Goal: Information Seeking & Learning: Learn about a topic

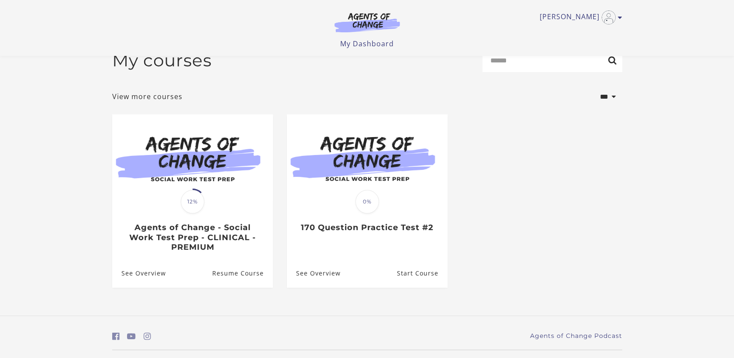
scroll to position [41, 0]
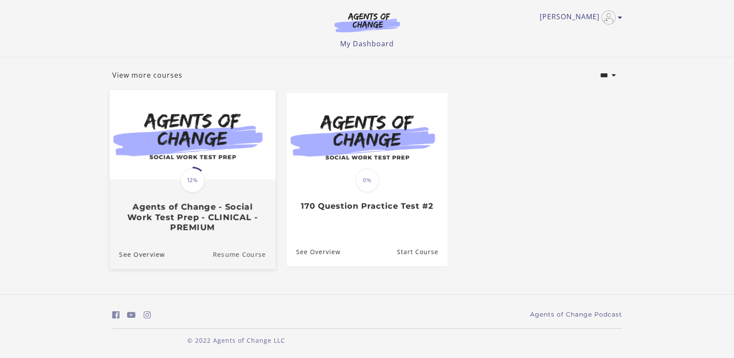
click at [227, 255] on link "Resume Course" at bounding box center [244, 254] width 63 height 29
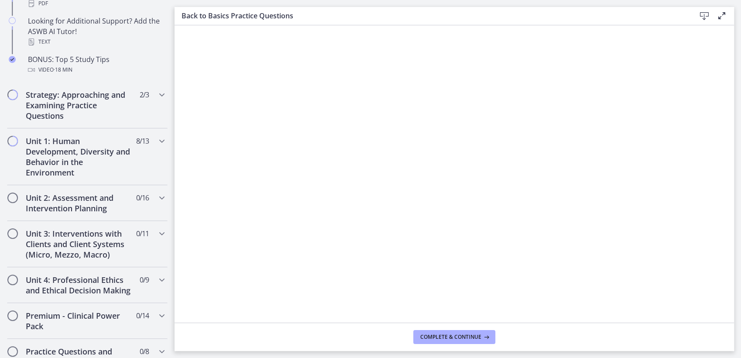
scroll to position [467, 0]
click at [157, 94] on icon "Chapters" at bounding box center [162, 93] width 10 height 10
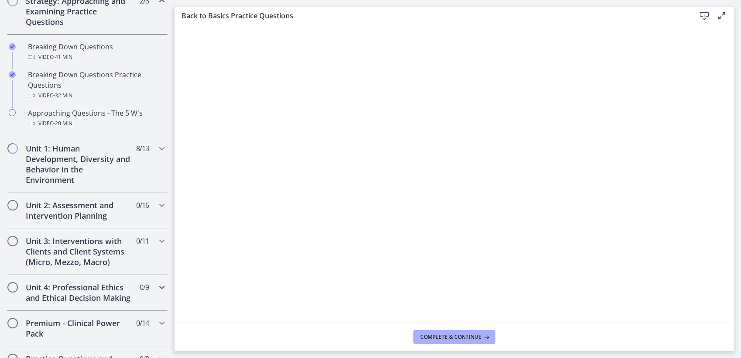
scroll to position [212, 0]
click at [160, 162] on div "Unit 1: Human Development, Diversity and Behavior in the Environment 8 / 13 Com…" at bounding box center [87, 166] width 175 height 57
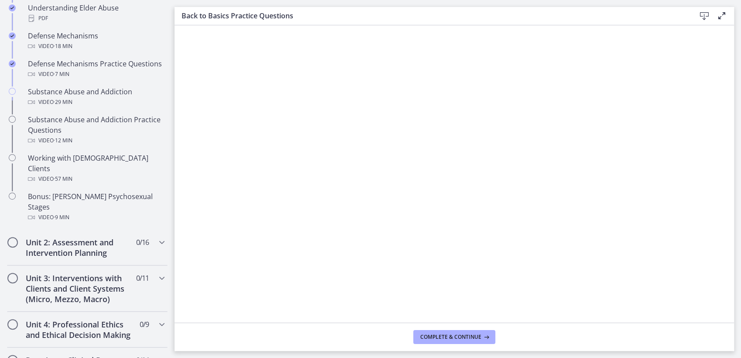
scroll to position [525, 0]
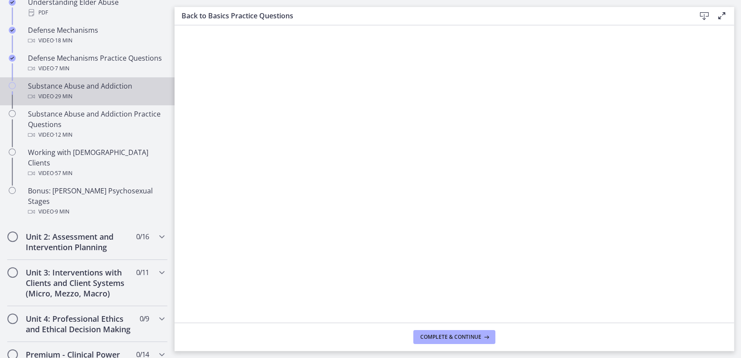
click at [90, 93] on div "Video · 29 min" at bounding box center [96, 96] width 136 height 10
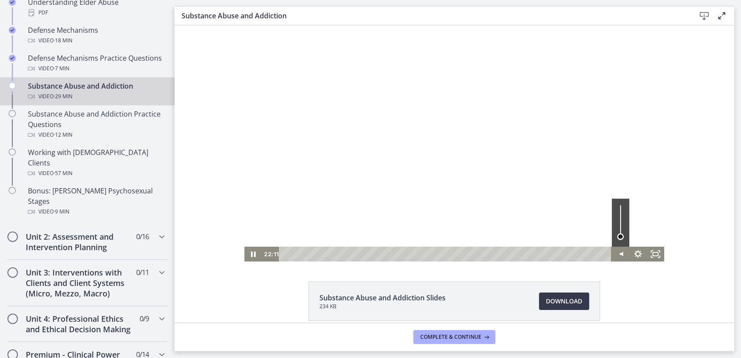
drag, startPoint x: 617, startPoint y: 229, endPoint x: 619, endPoint y: 237, distance: 7.9
click at [619, 237] on div "Volume" at bounding box center [620, 236] width 7 height 7
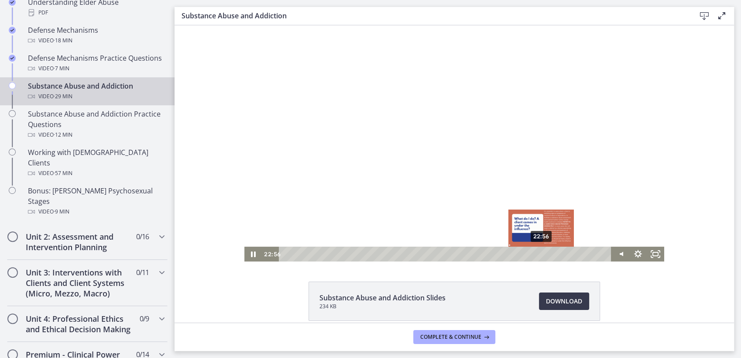
click at [539, 254] on div "22:56" at bounding box center [447, 254] width 322 height 15
drag, startPoint x: 539, startPoint y: 254, endPoint x: 547, endPoint y: 253, distance: 8.0
click at [547, 253] on div "Playbar" at bounding box center [549, 254] width 5 height 5
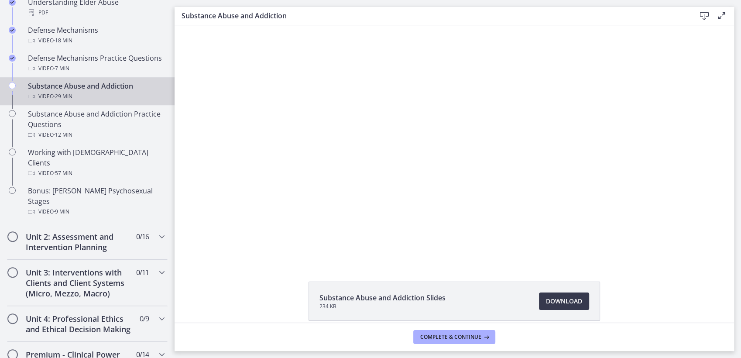
click at [693, 157] on div "Click for sound @keyframes VOLUME_SMALL_WAVE_FLASH { 0% { opacity: 0; } 33% { o…" at bounding box center [455, 143] width 560 height 236
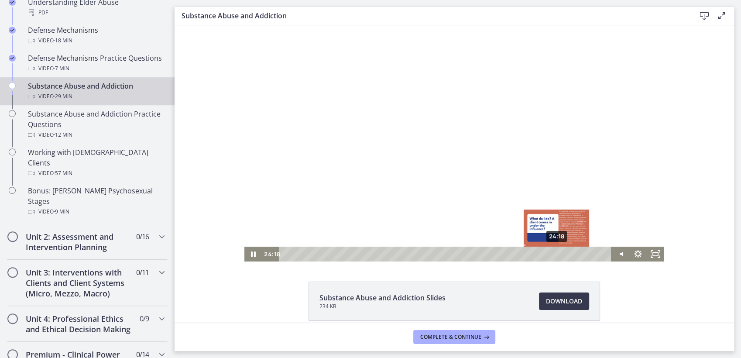
drag, startPoint x: 548, startPoint y: 254, endPoint x: 554, endPoint y: 256, distance: 6.1
click at [554, 256] on div "Playbar" at bounding box center [556, 254] width 5 height 5
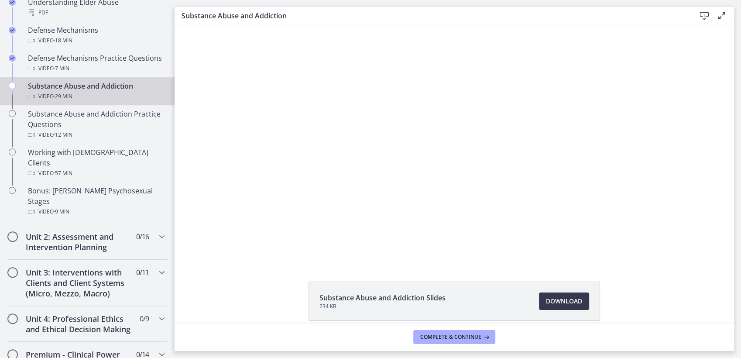
click at [700, 106] on div "Click for sound @keyframes VOLUME_SMALL_WAVE_FLASH { 0% { opacity: 0; } 33% { o…" at bounding box center [455, 143] width 560 height 236
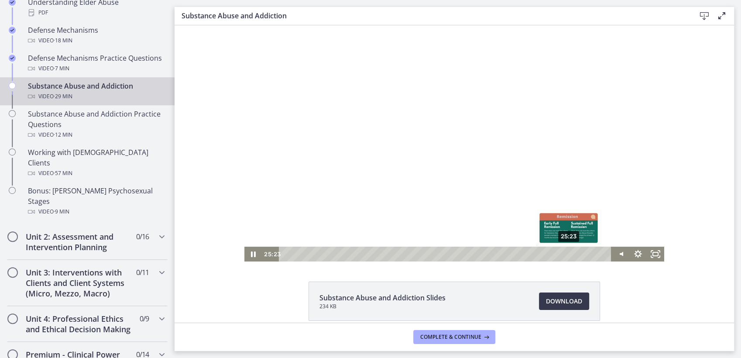
drag, startPoint x: 556, startPoint y: 255, endPoint x: 566, endPoint y: 255, distance: 9.6
click at [566, 255] on div "Playbar" at bounding box center [568, 254] width 5 height 5
click at [646, 212] on div at bounding box center [455, 143] width 420 height 236
click at [568, 255] on div "25:33" at bounding box center [447, 254] width 322 height 15
click at [252, 253] on icon "Play Video" at bounding box center [254, 254] width 5 height 7
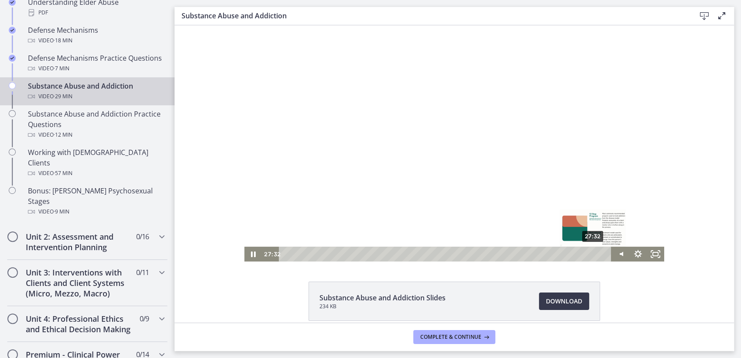
drag, startPoint x: 579, startPoint y: 252, endPoint x: 590, endPoint y: 253, distance: 11.4
click at [590, 253] on div "Playbar" at bounding box center [592, 254] width 5 height 5
click at [594, 257] on div "27:51" at bounding box center [447, 254] width 322 height 15
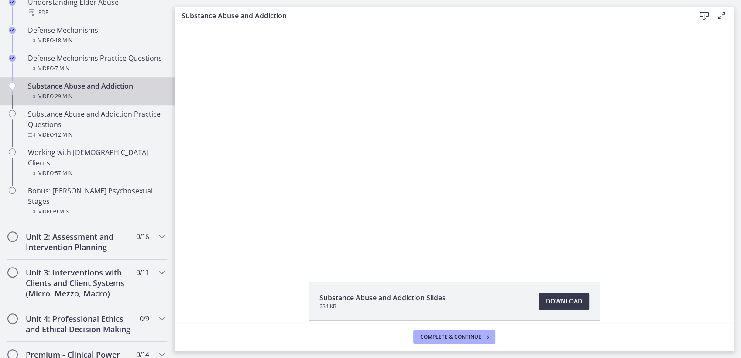
click at [693, 147] on div "Click for sound @keyframes VOLUME_SMALL_WAVE_FLASH { 0% { opacity: 0; } 33% { o…" at bounding box center [455, 143] width 560 height 236
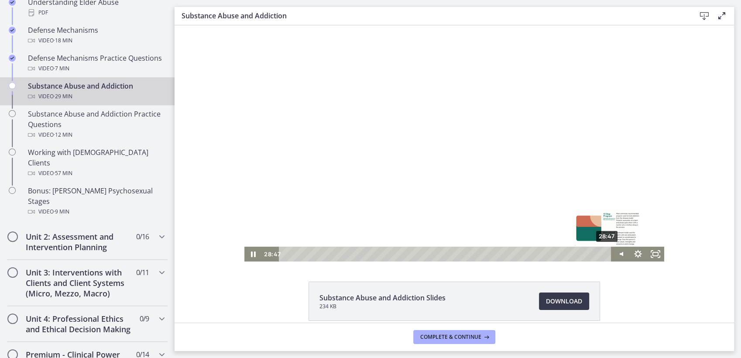
drag, startPoint x: 593, startPoint y: 255, endPoint x: 604, endPoint y: 252, distance: 10.8
click at [604, 252] on div "Playbar" at bounding box center [606, 254] width 5 height 5
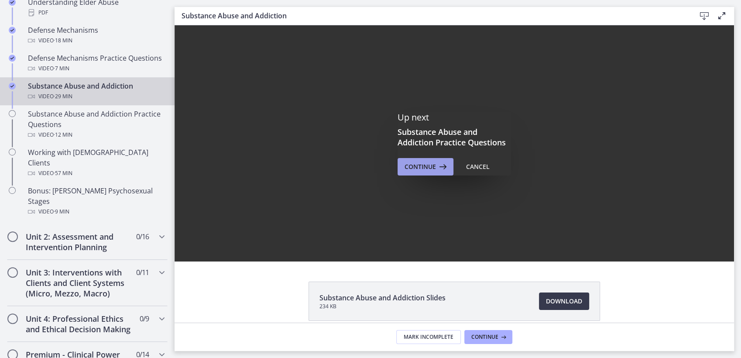
click at [421, 166] on span "Continue" at bounding box center [420, 167] width 31 height 10
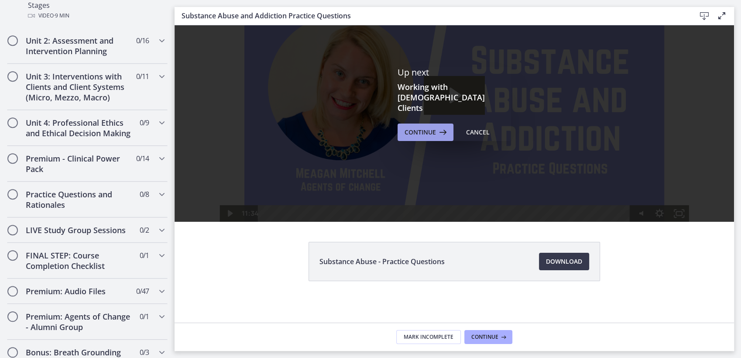
click at [420, 127] on span "Continue" at bounding box center [420, 132] width 31 height 10
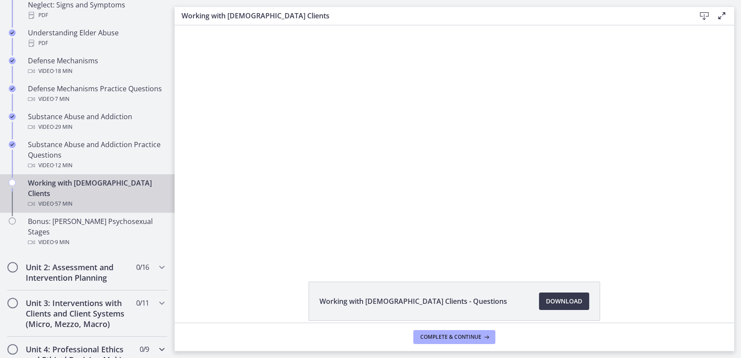
scroll to position [494, 0]
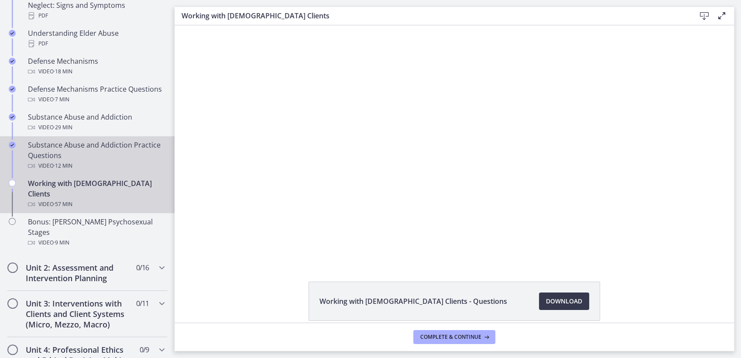
click at [98, 158] on div "Substance Abuse and Addiction Practice Questions Video · 12 min" at bounding box center [96, 155] width 136 height 31
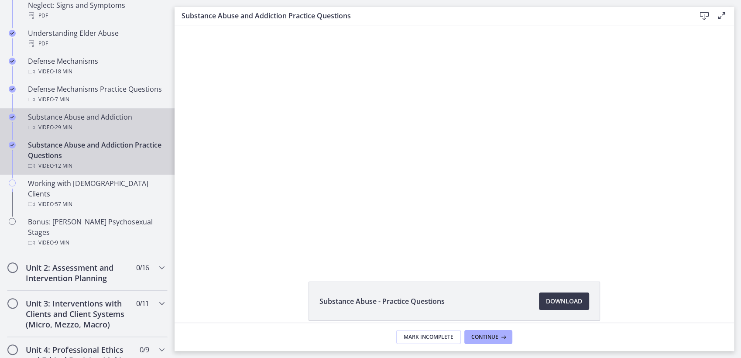
click at [36, 122] on div "Video · 29 min" at bounding box center [96, 127] width 136 height 10
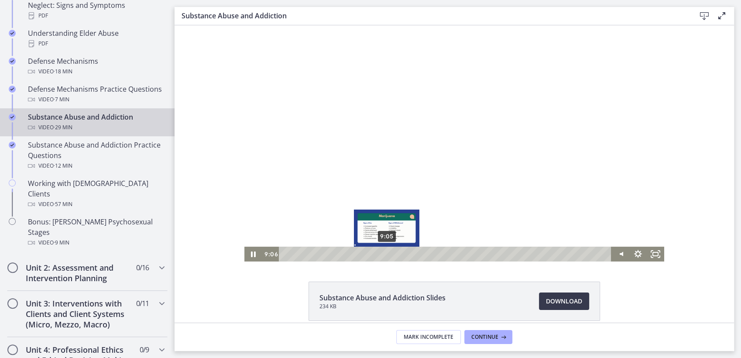
click at [383, 250] on div "9:05" at bounding box center [447, 254] width 322 height 15
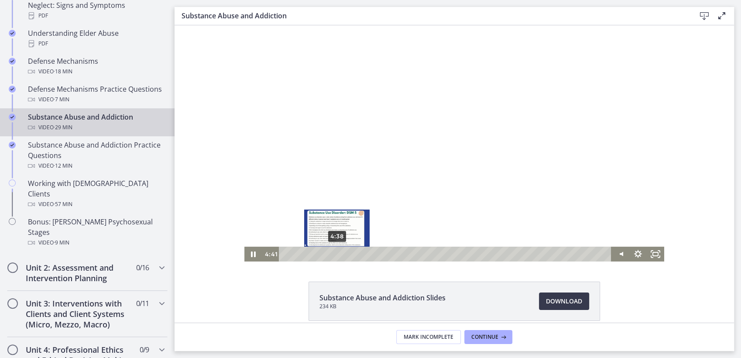
drag, startPoint x: 530, startPoint y: 254, endPoint x: 334, endPoint y: 253, distance: 196.1
click at [334, 253] on div "4:38" at bounding box center [447, 254] width 322 height 15
drag, startPoint x: 334, startPoint y: 253, endPoint x: 322, endPoint y: 254, distance: 11.8
click at [323, 254] on div "Playbar" at bounding box center [325, 254] width 5 height 5
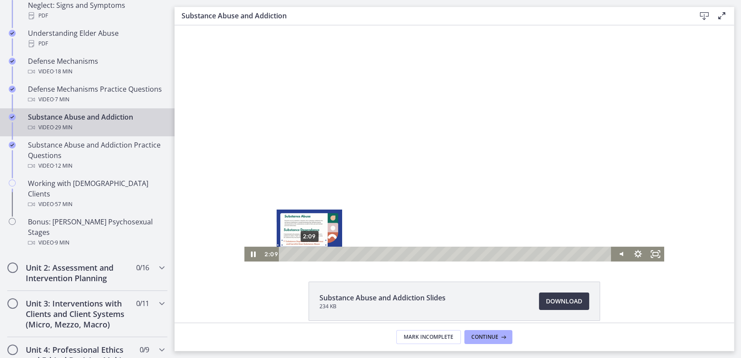
drag, startPoint x: 322, startPoint y: 254, endPoint x: 305, endPoint y: 254, distance: 16.6
click at [307, 254] on div "Playbar" at bounding box center [309, 254] width 5 height 5
drag, startPoint x: 305, startPoint y: 254, endPoint x: 293, endPoint y: 255, distance: 11.9
click at [295, 255] on div "Playbar" at bounding box center [297, 254] width 5 height 5
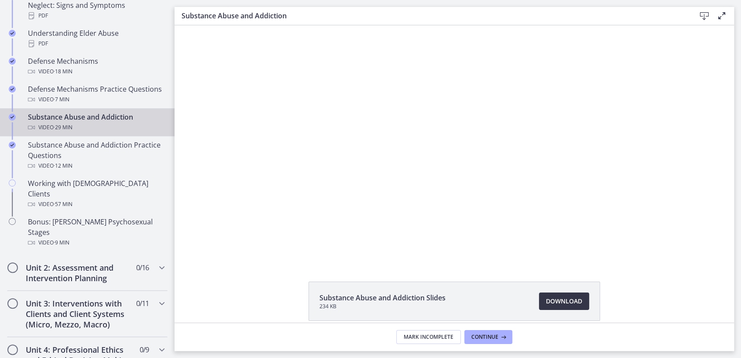
click at [565, 303] on span "Download Opens in a new window" at bounding box center [564, 301] width 36 height 10
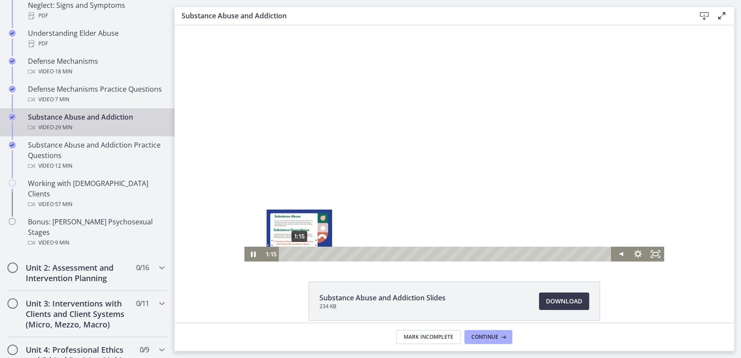
click at [296, 257] on div "1:15" at bounding box center [447, 254] width 322 height 15
click at [315, 252] on div "Playbar" at bounding box center [317, 254] width 5 height 5
click at [307, 255] on div "2:13" at bounding box center [447, 254] width 322 height 15
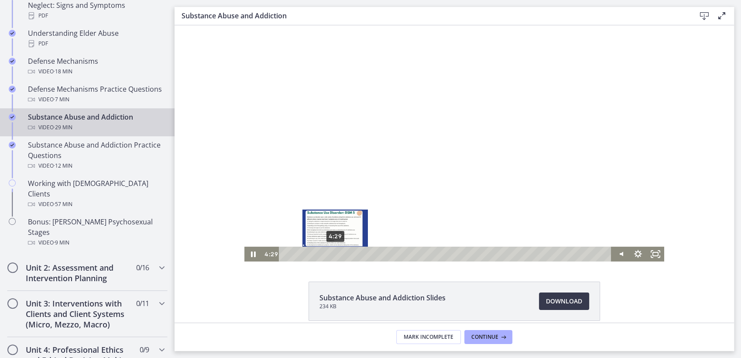
click at [332, 255] on div "4:29" at bounding box center [447, 254] width 322 height 15
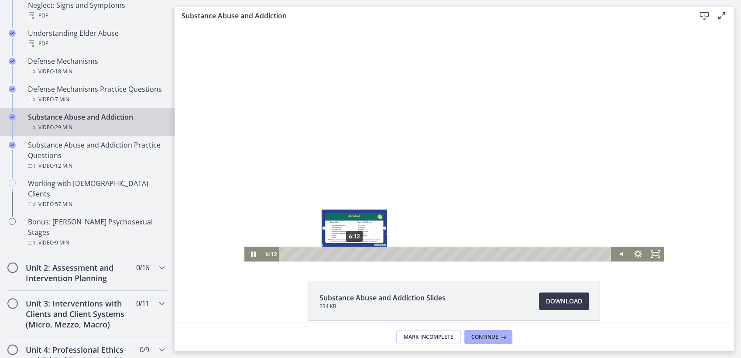
drag, startPoint x: 332, startPoint y: 255, endPoint x: 351, endPoint y: 255, distance: 19.2
click at [352, 255] on div "Playbar" at bounding box center [354, 254] width 5 height 5
click at [354, 255] on div "Playbar" at bounding box center [356, 254] width 5 height 5
click at [351, 255] on div "Playbar" at bounding box center [353, 254] width 5 height 5
click at [353, 257] on div "6:19" at bounding box center [447, 254] width 322 height 15
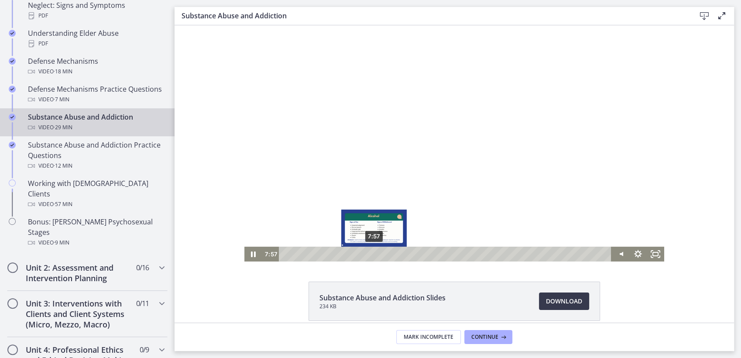
click at [371, 251] on div "7:57" at bounding box center [447, 254] width 322 height 15
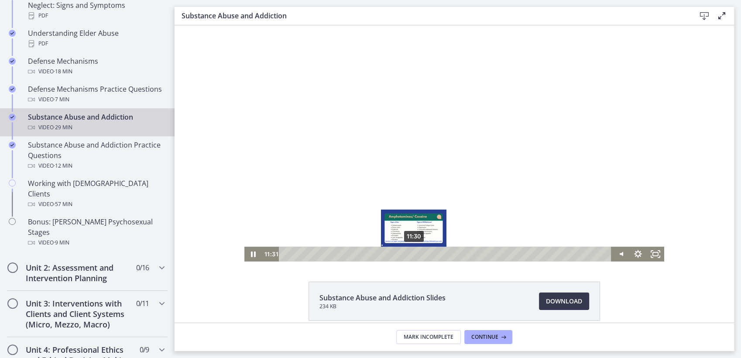
click at [410, 259] on div "11:30" at bounding box center [447, 254] width 322 height 15
drag, startPoint x: 411, startPoint y: 254, endPoint x: 425, endPoint y: 255, distance: 13.6
click at [426, 255] on div "Playbar" at bounding box center [428, 254] width 5 height 5
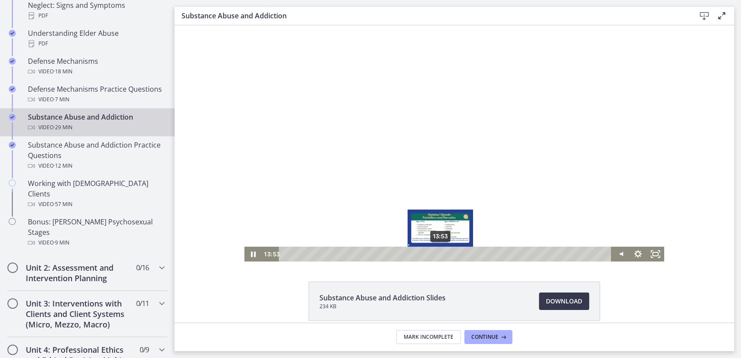
drag, startPoint x: 424, startPoint y: 254, endPoint x: 437, endPoint y: 253, distance: 12.7
click at [438, 253] on div "Playbar" at bounding box center [440, 254] width 5 height 5
drag, startPoint x: 439, startPoint y: 255, endPoint x: 449, endPoint y: 255, distance: 9.6
click at [449, 255] on div "Playbar" at bounding box center [451, 254] width 5 height 5
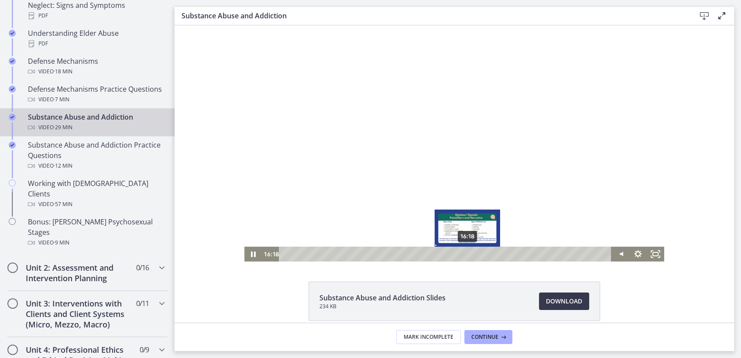
drag, startPoint x: 450, startPoint y: 255, endPoint x: 464, endPoint y: 255, distance: 14.0
click at [465, 255] on div "Playbar" at bounding box center [467, 254] width 5 height 5
click at [466, 256] on div "16:28" at bounding box center [447, 254] width 322 height 15
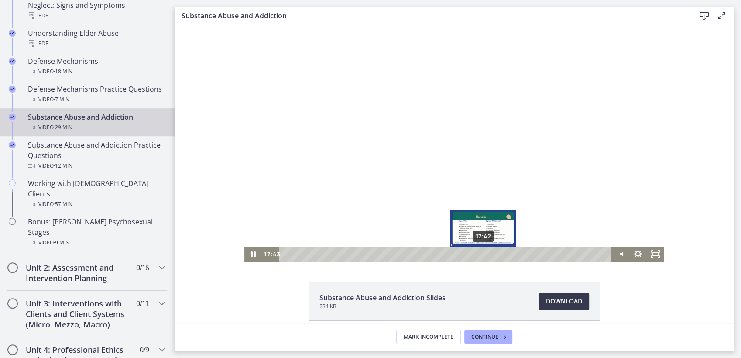
drag, startPoint x: 467, startPoint y: 255, endPoint x: 480, endPoint y: 253, distance: 12.8
click at [481, 253] on div "Playbar" at bounding box center [483, 254] width 5 height 5
drag, startPoint x: 483, startPoint y: 253, endPoint x: 501, endPoint y: 252, distance: 17.9
click at [502, 252] on div "Playbar" at bounding box center [504, 254] width 5 height 5
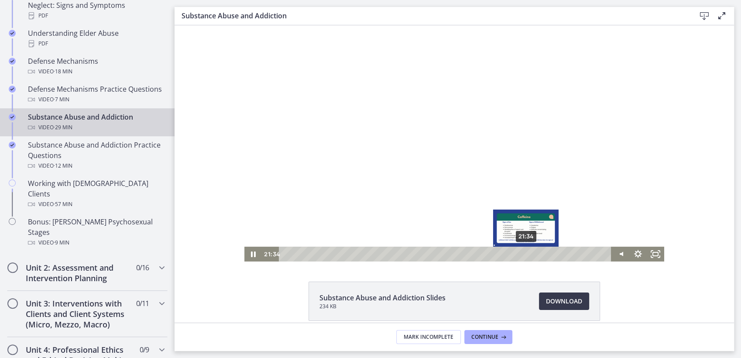
drag, startPoint x: 504, startPoint y: 253, endPoint x: 523, endPoint y: 252, distance: 19.3
click at [524, 252] on div "Playbar" at bounding box center [526, 254] width 5 height 5
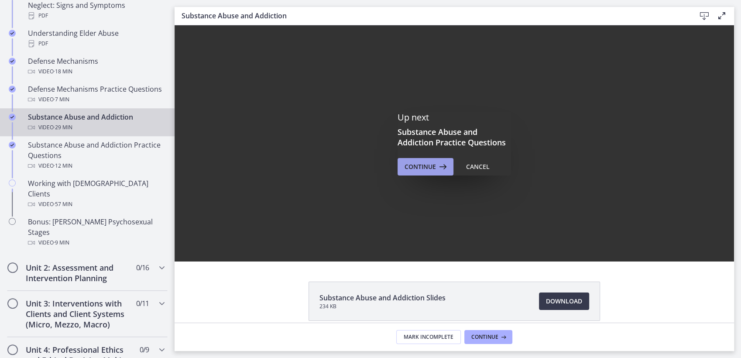
click at [428, 168] on span "Continue" at bounding box center [420, 167] width 31 height 10
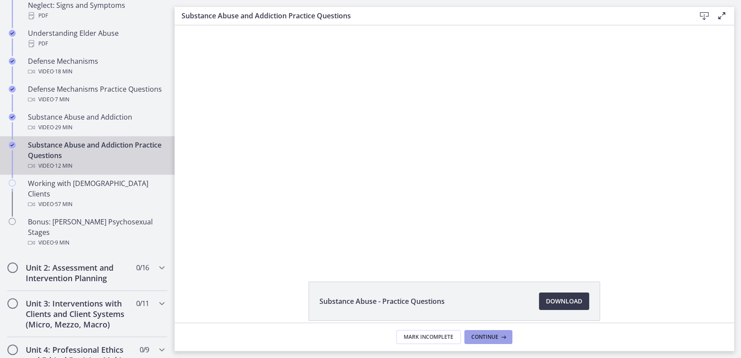
click at [483, 336] on span "Continue" at bounding box center [485, 337] width 27 height 7
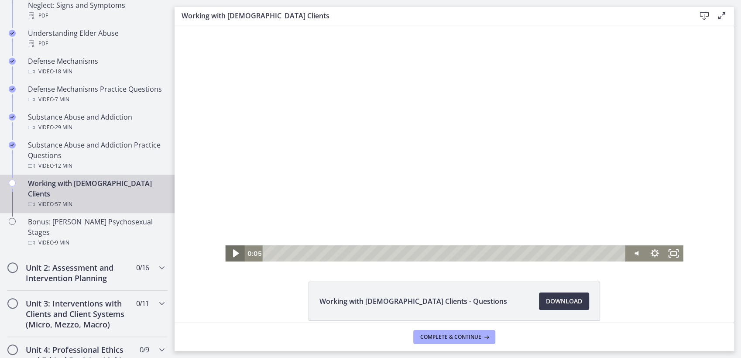
click at [233, 255] on icon "Play Video" at bounding box center [236, 253] width 6 height 8
click at [652, 251] on icon "Show settings menu" at bounding box center [655, 253] width 9 height 9
click at [665, 221] on span "1x" at bounding box center [667, 221] width 24 height 16
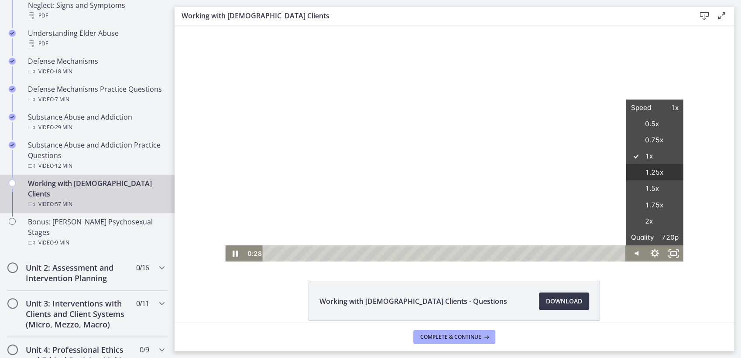
click at [655, 174] on label "1.25x" at bounding box center [654, 172] width 57 height 17
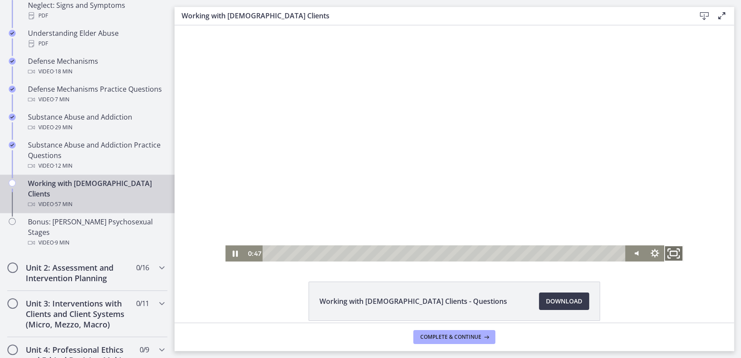
click at [672, 257] on icon "Fullscreen" at bounding box center [674, 253] width 23 height 19
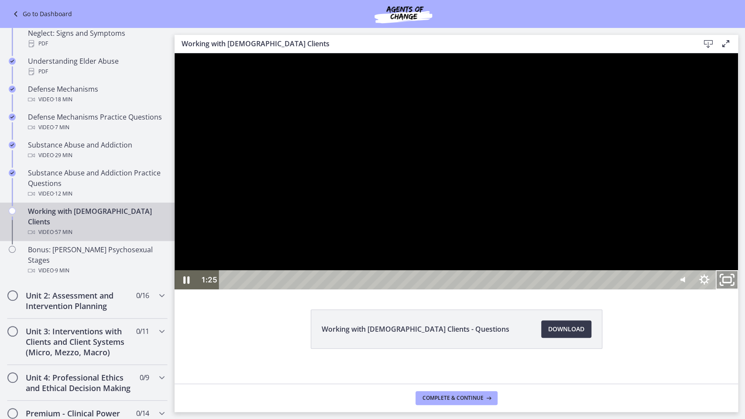
click at [741, 292] on icon "Unfullscreen" at bounding box center [726, 280] width 27 height 23
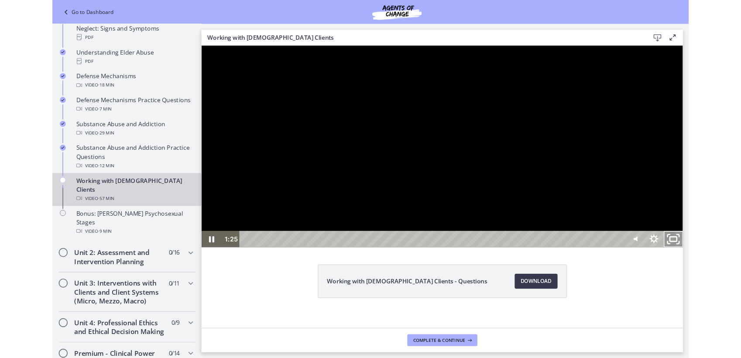
scroll to position [494, 0]
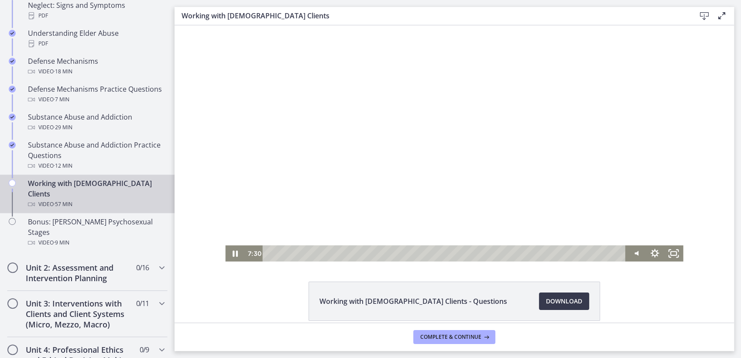
click at [547, 271] on div "Working with LGBTQ+ Clients - Questions Download Opens in a new window" at bounding box center [455, 173] width 560 height 297
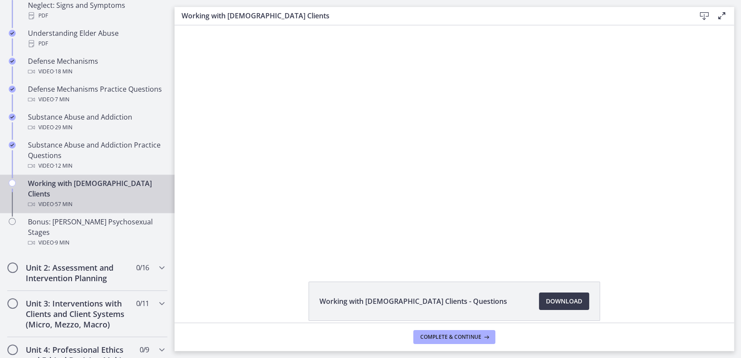
click at [546, 341] on footer "Complete & continue" at bounding box center [455, 337] width 560 height 28
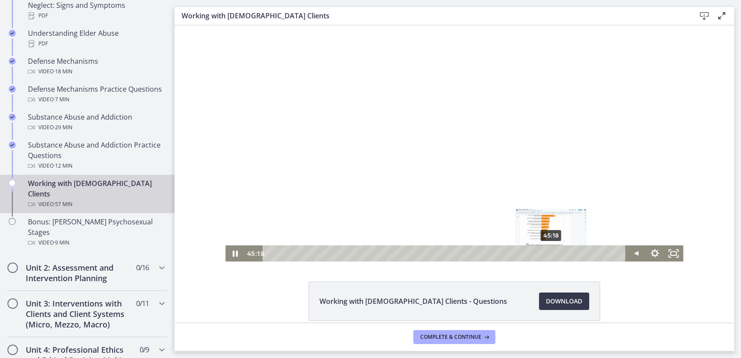
drag, startPoint x: 541, startPoint y: 253, endPoint x: 548, endPoint y: 253, distance: 6.6
click at [548, 253] on div "Playbar" at bounding box center [550, 253] width 5 height 5
drag, startPoint x: 548, startPoint y: 253, endPoint x: 531, endPoint y: 238, distance: 22.3
click at [531, 238] on div "Click for sound @keyframes VOLUME_SMALL_WAVE_FLASH { 0% { opacity: 0; } 33% { o…" at bounding box center [454, 143] width 458 height 236
drag, startPoint x: 534, startPoint y: 252, endPoint x: 545, endPoint y: 252, distance: 11.4
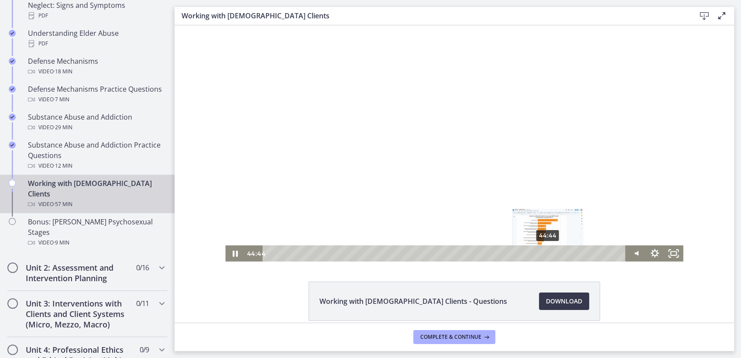
click at [545, 252] on div "Playbar" at bounding box center [547, 253] width 5 height 5
click at [605, 211] on div at bounding box center [454, 143] width 458 height 236
drag, startPoint x: 546, startPoint y: 252, endPoint x: 553, endPoint y: 253, distance: 7.0
click at [554, 253] on div "Playbar" at bounding box center [556, 253] width 5 height 5
click at [227, 248] on icon "Play Video" at bounding box center [235, 253] width 23 height 19
